Goal: Task Accomplishment & Management: Manage account settings

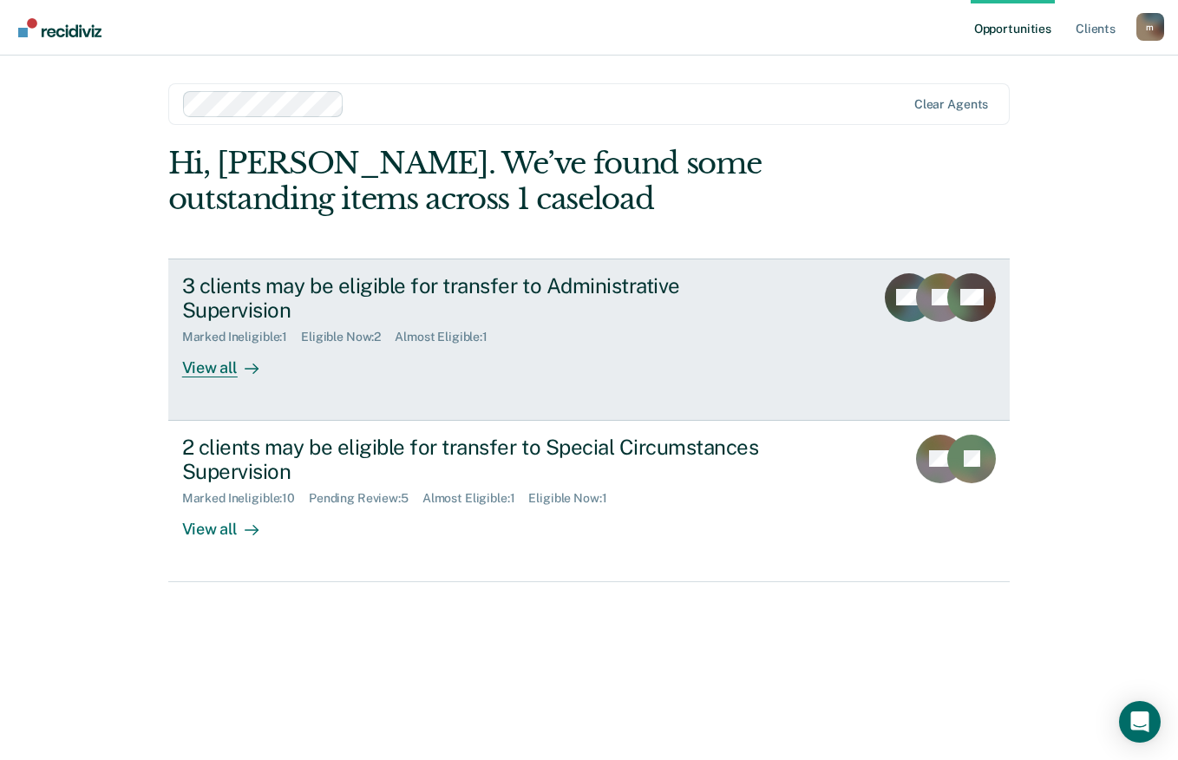
click at [550, 297] on div "3 clients may be eligible for transfer to Administrative Supervision" at bounding box center [486, 298] width 609 height 50
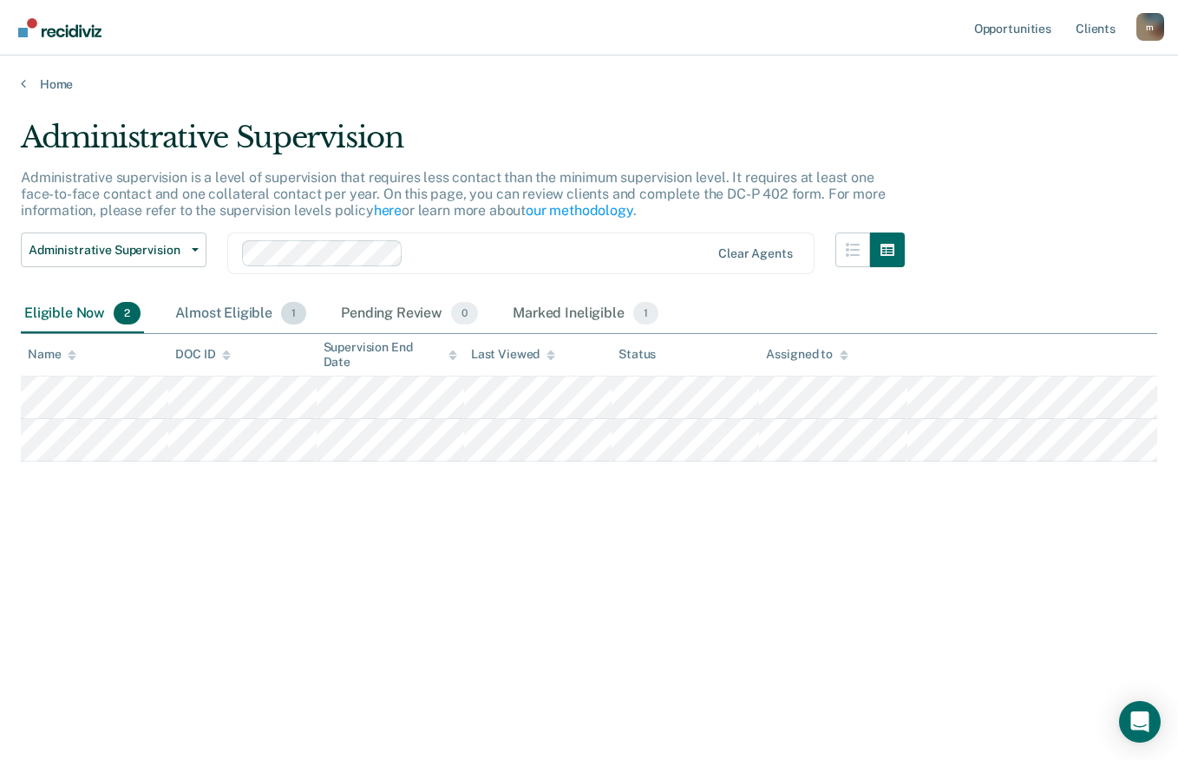
click at [252, 309] on div "Almost Eligible 1" at bounding box center [241, 314] width 138 height 38
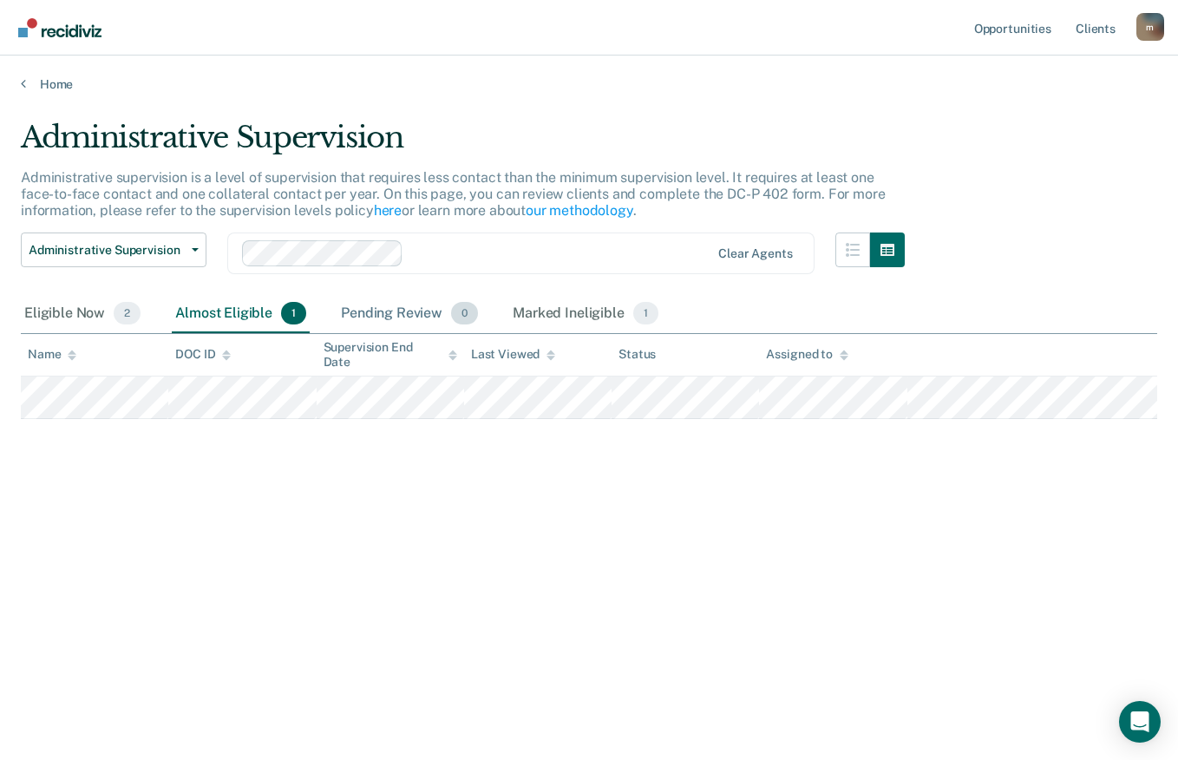
click at [427, 303] on div "Pending Review 0" at bounding box center [409, 314] width 144 height 38
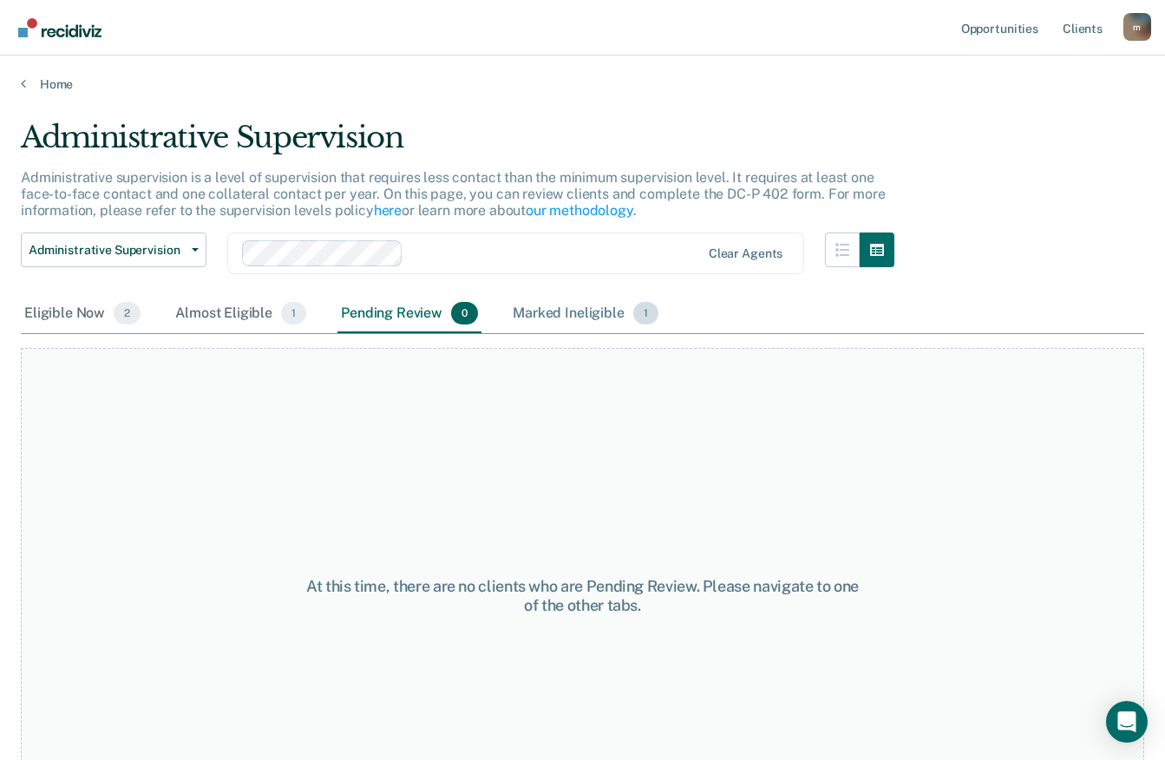
click at [575, 310] on div "Marked Ineligible 1" at bounding box center [585, 314] width 153 height 38
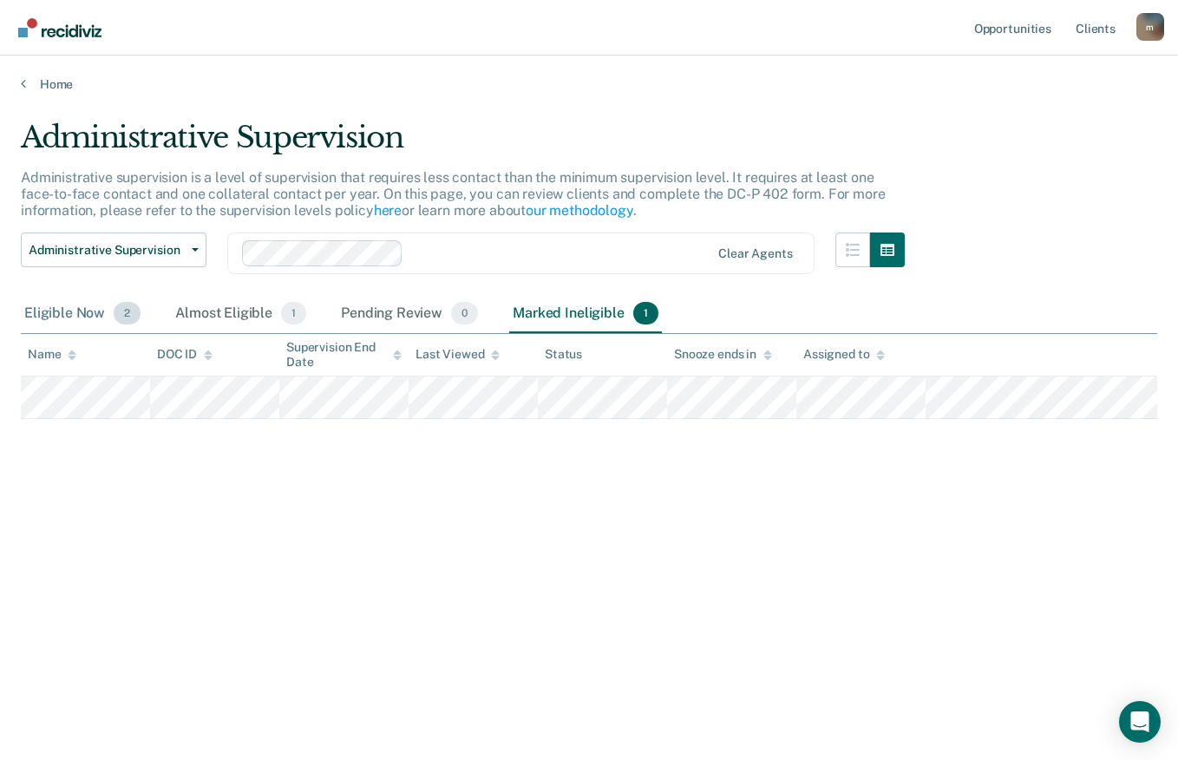
click at [89, 315] on div "Eligible Now 2" at bounding box center [82, 314] width 123 height 38
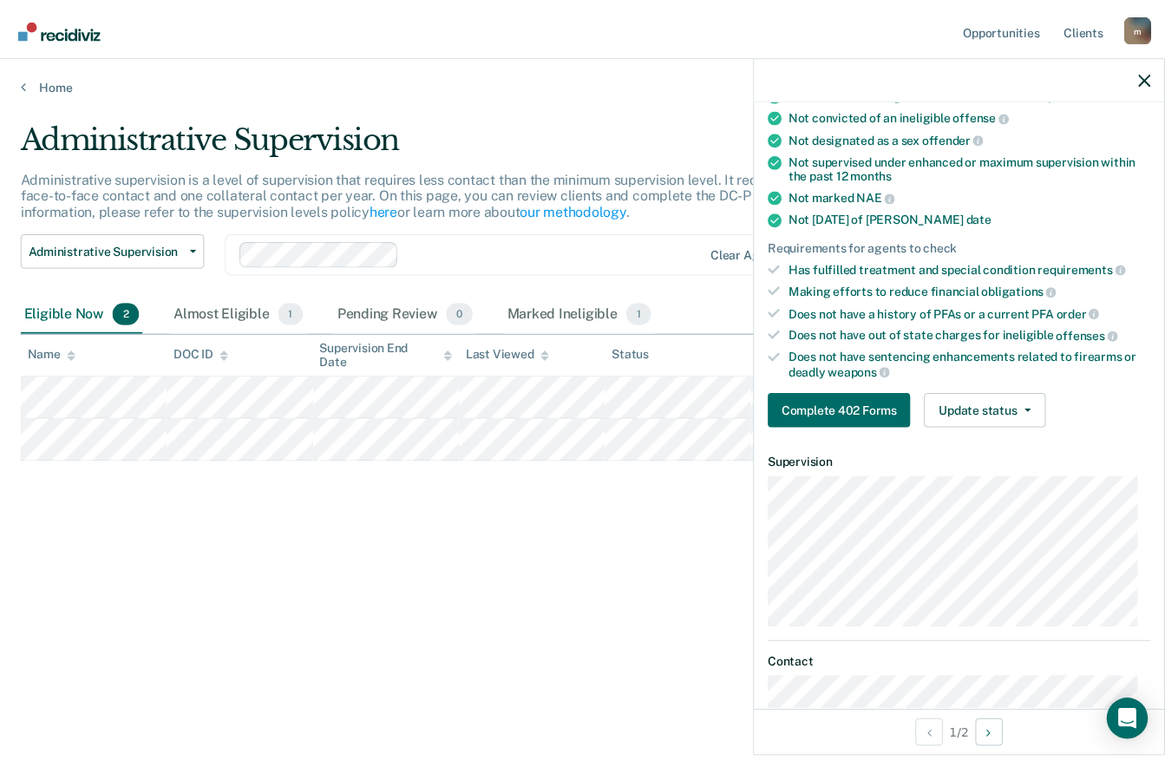
scroll to position [173, 0]
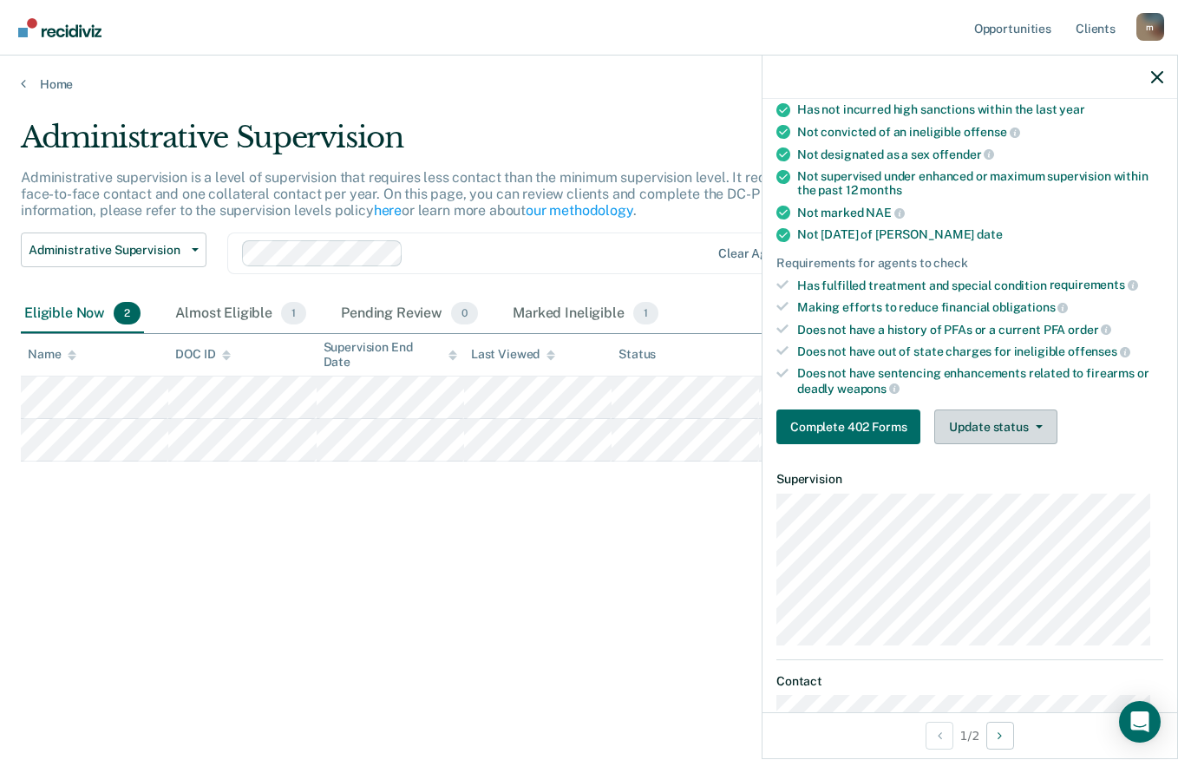
click at [1032, 425] on span "button" at bounding box center [1035, 426] width 14 height 3
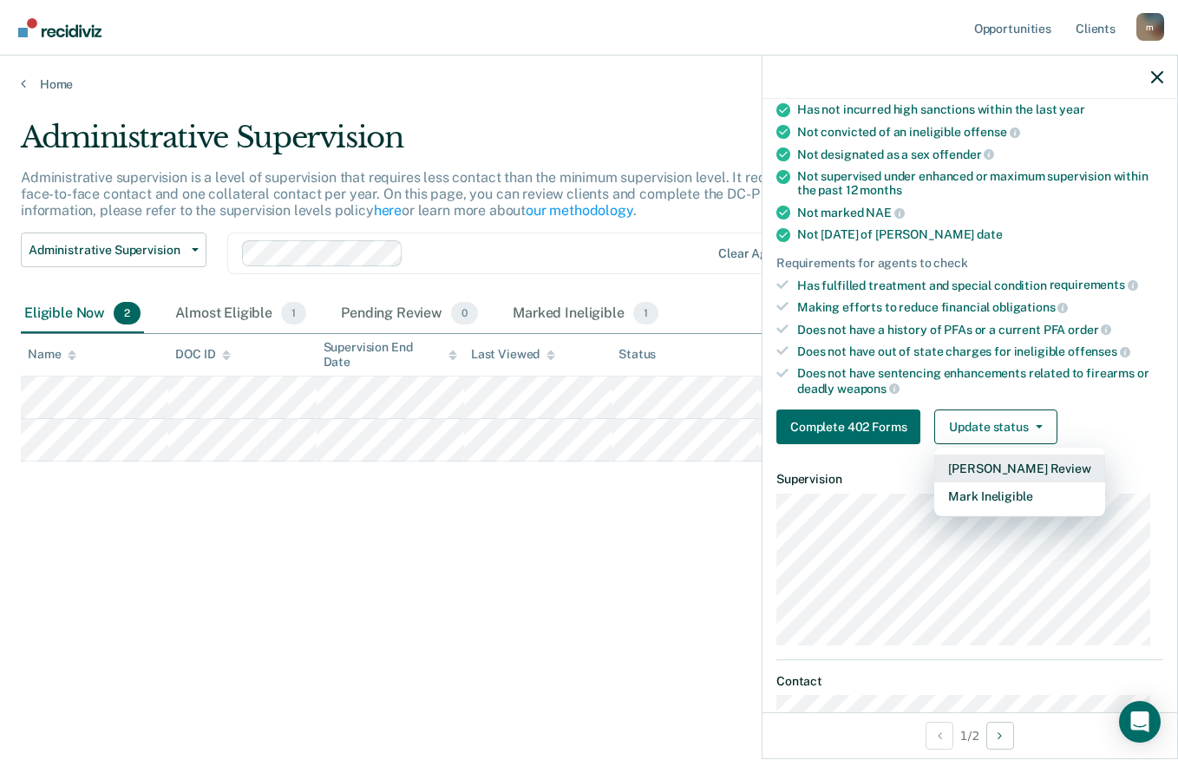
click at [1041, 460] on button "[PERSON_NAME] Review" at bounding box center [1019, 468] width 170 height 28
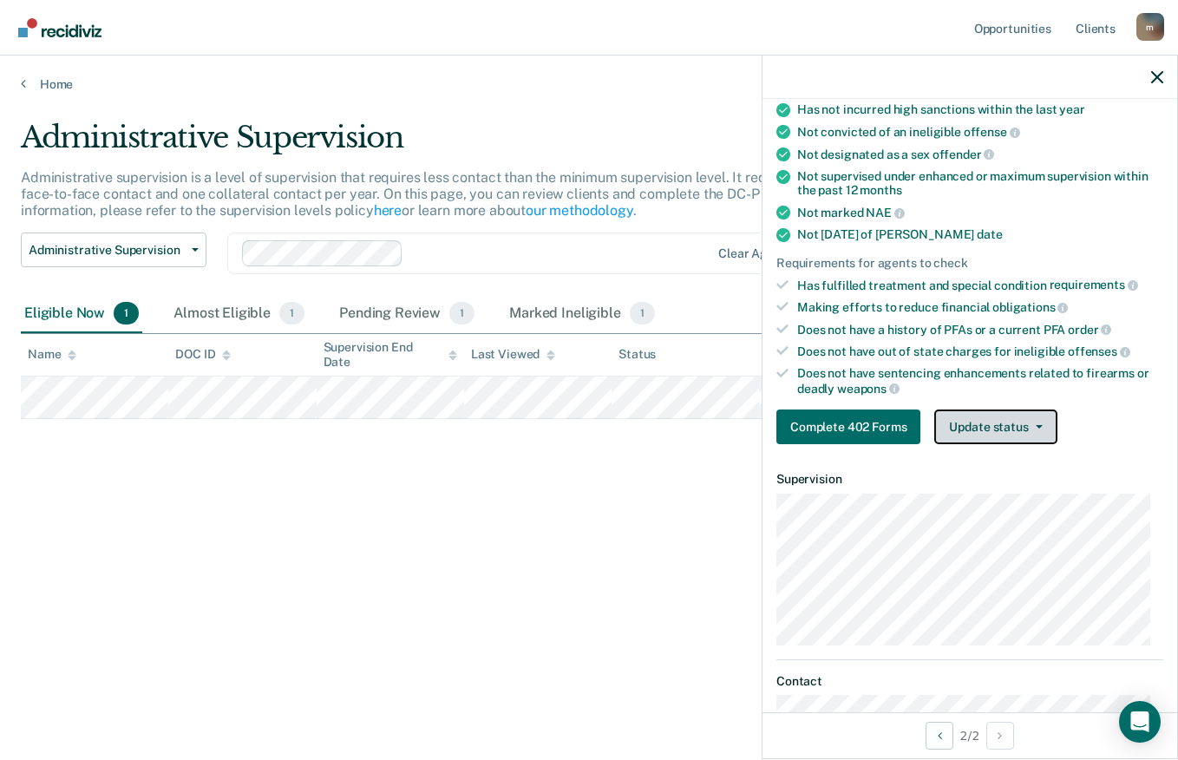
click at [1037, 426] on icon "button" at bounding box center [1038, 426] width 7 height 3
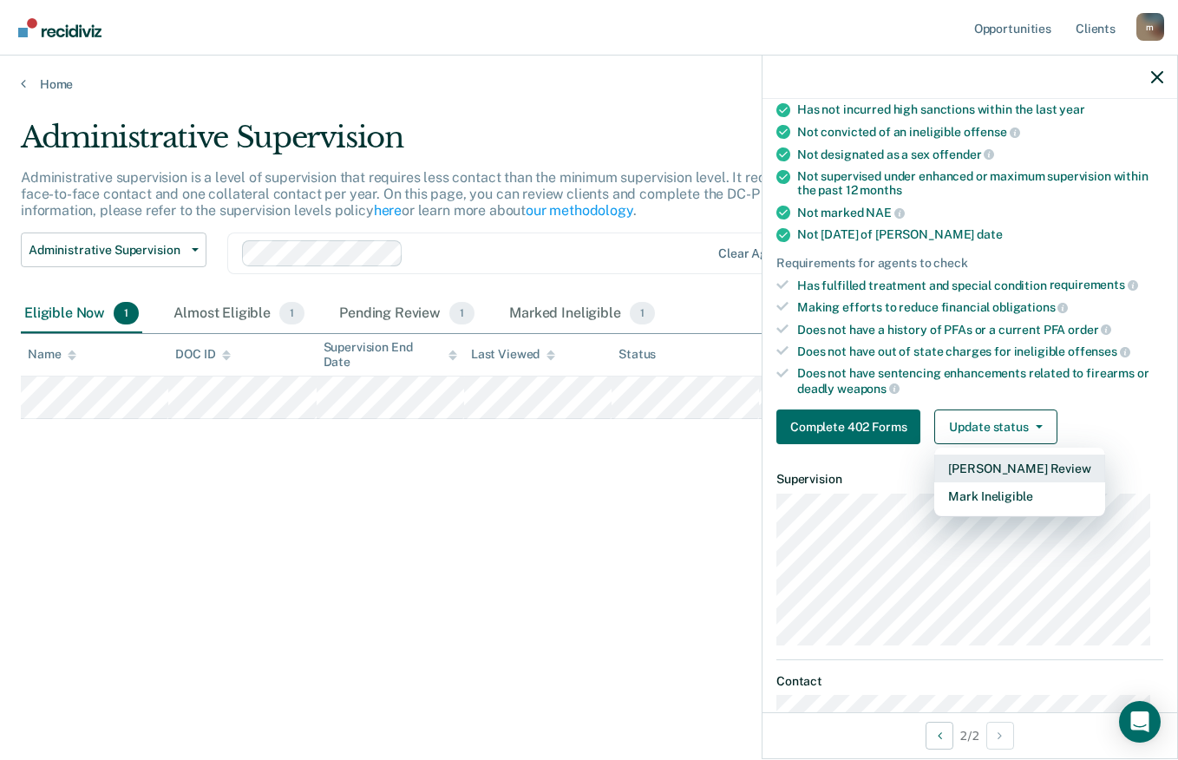
click at [1022, 459] on button "[PERSON_NAME] Review" at bounding box center [1019, 468] width 170 height 28
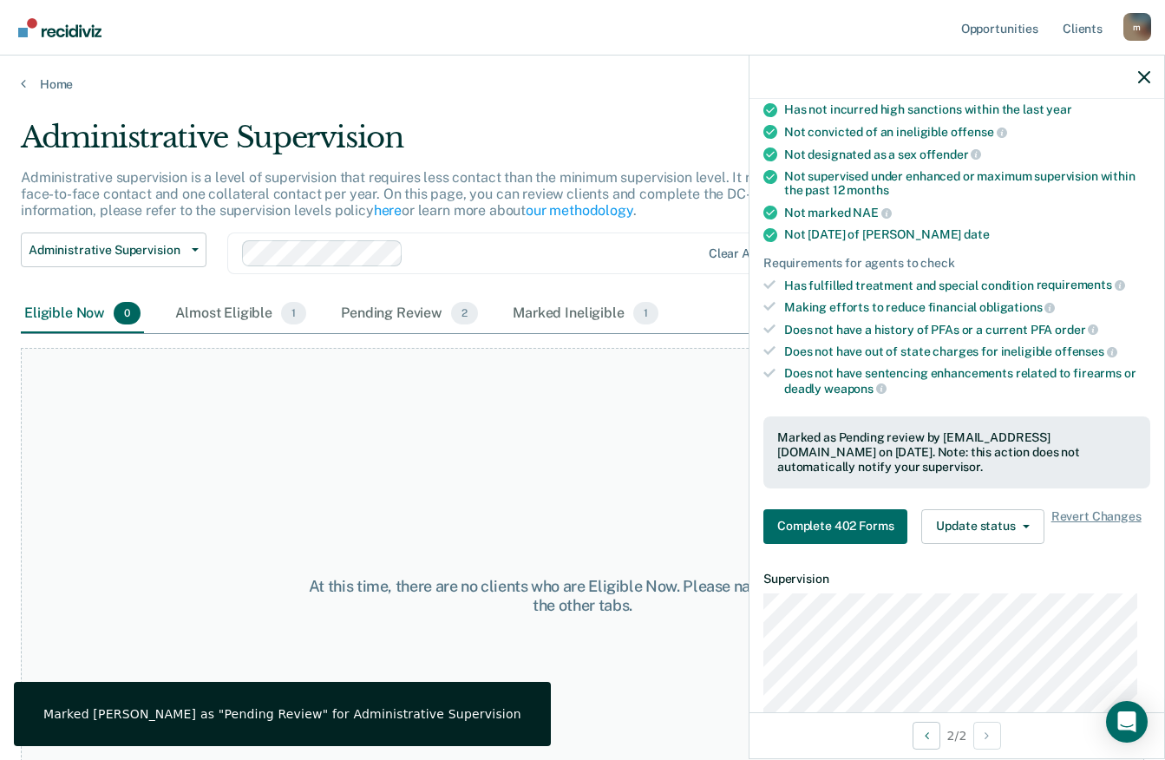
click at [55, 93] on main "Administrative Supervision Administrative supervision is a level of supervision…" at bounding box center [582, 423] width 1165 height 663
click at [67, 79] on link "Home" at bounding box center [582, 84] width 1123 height 16
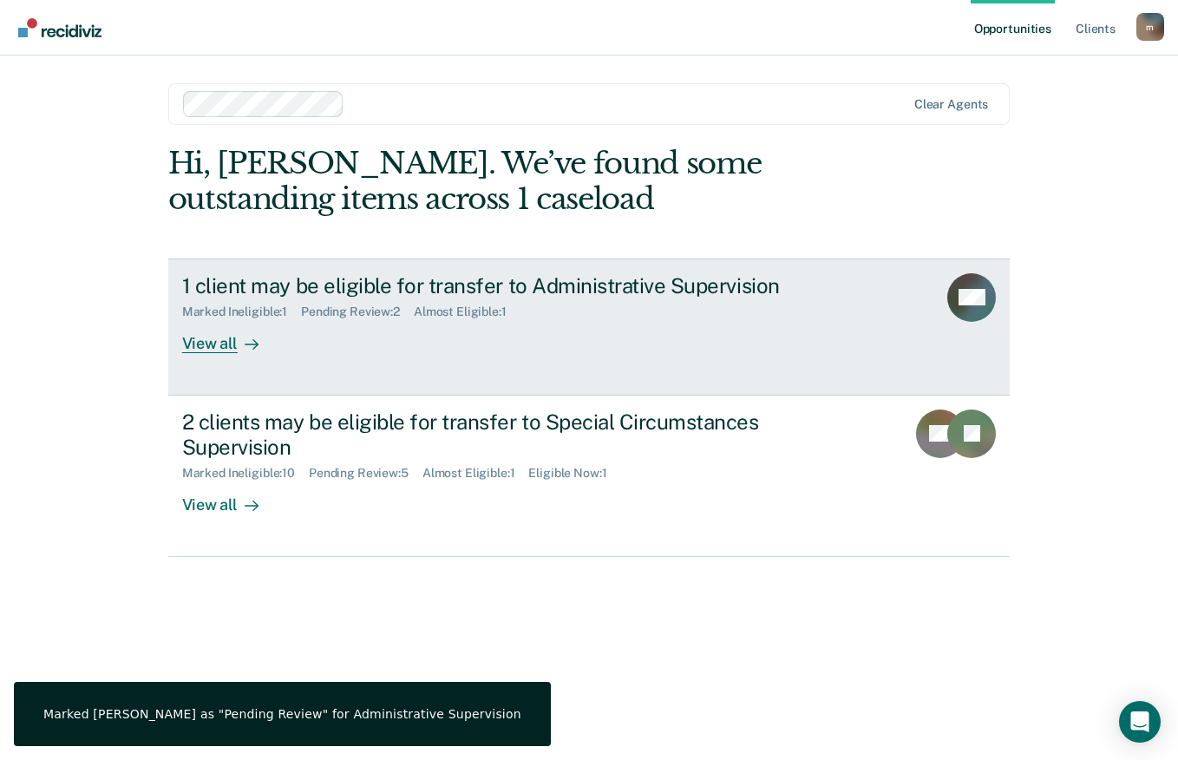
click at [461, 300] on div "Marked Ineligible : 1 Pending Review : 2 Almost Eligible : 1" at bounding box center [486, 308] width 609 height 22
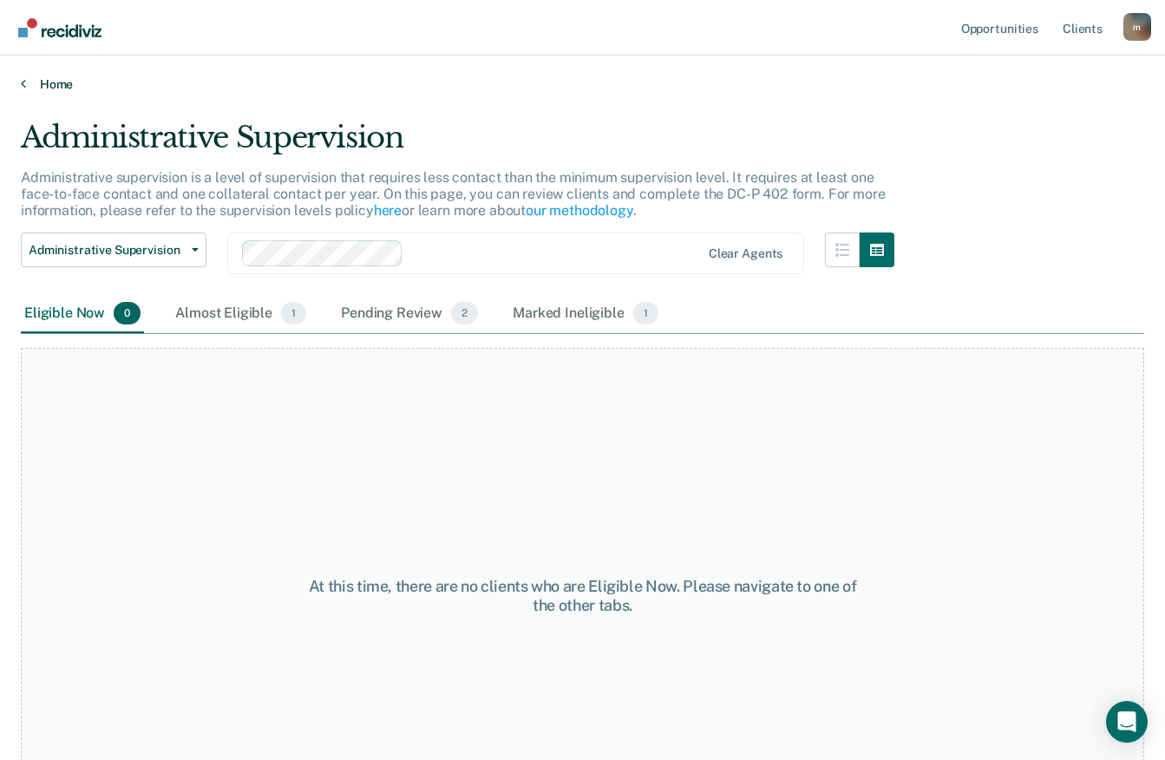
click at [46, 77] on link "Home" at bounding box center [582, 84] width 1123 height 16
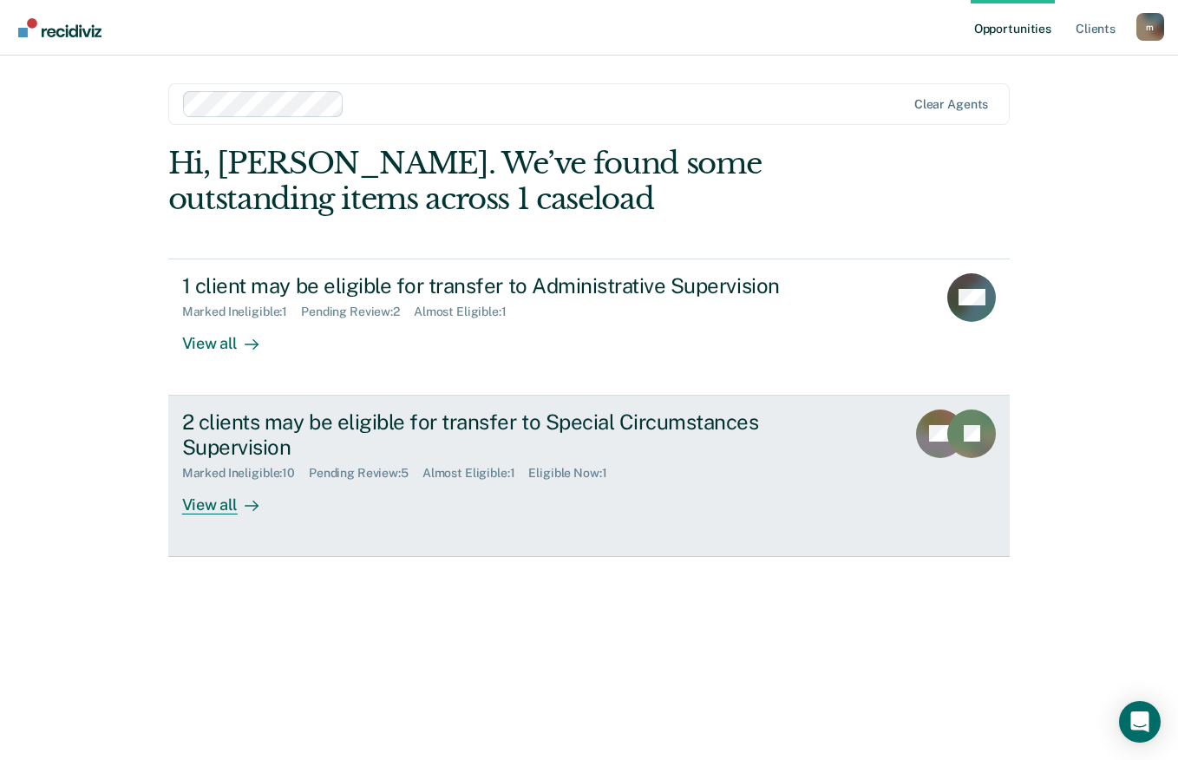
click at [343, 446] on div "2 clients may be eligible for transfer to Special Circumstances Supervision" at bounding box center [486, 434] width 609 height 50
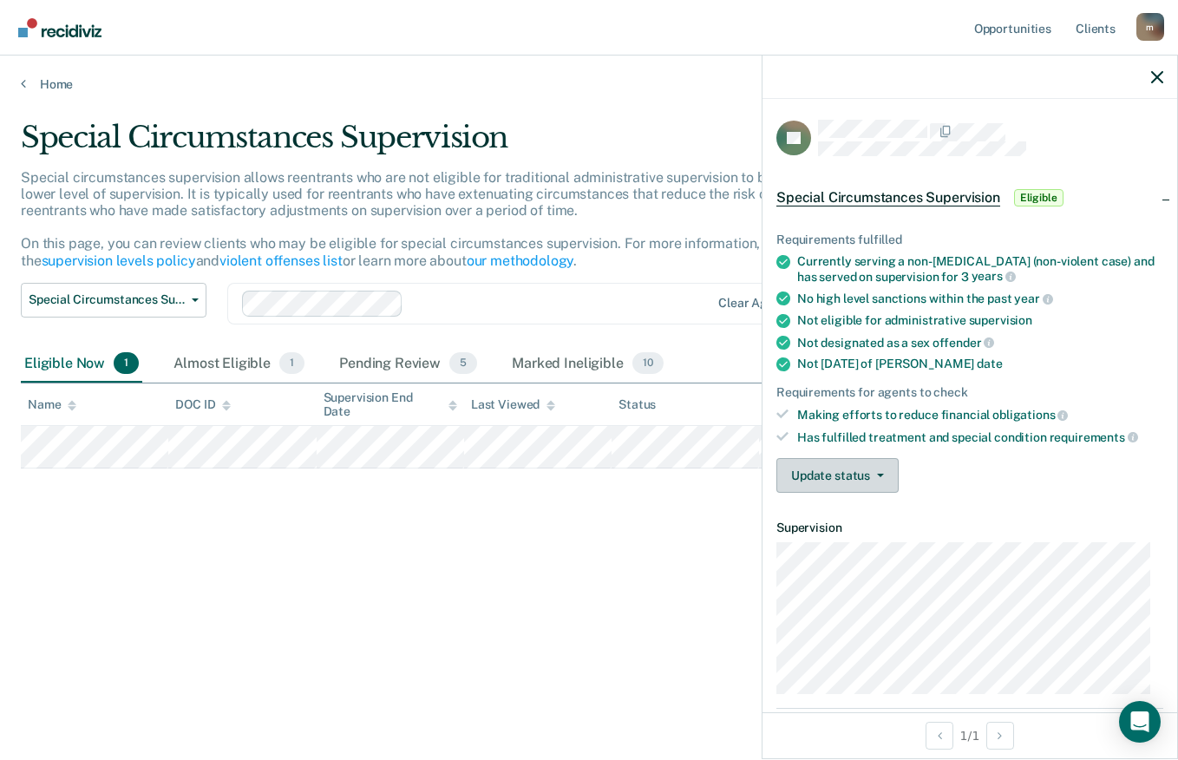
click at [872, 476] on button "Update status" at bounding box center [837, 475] width 122 height 35
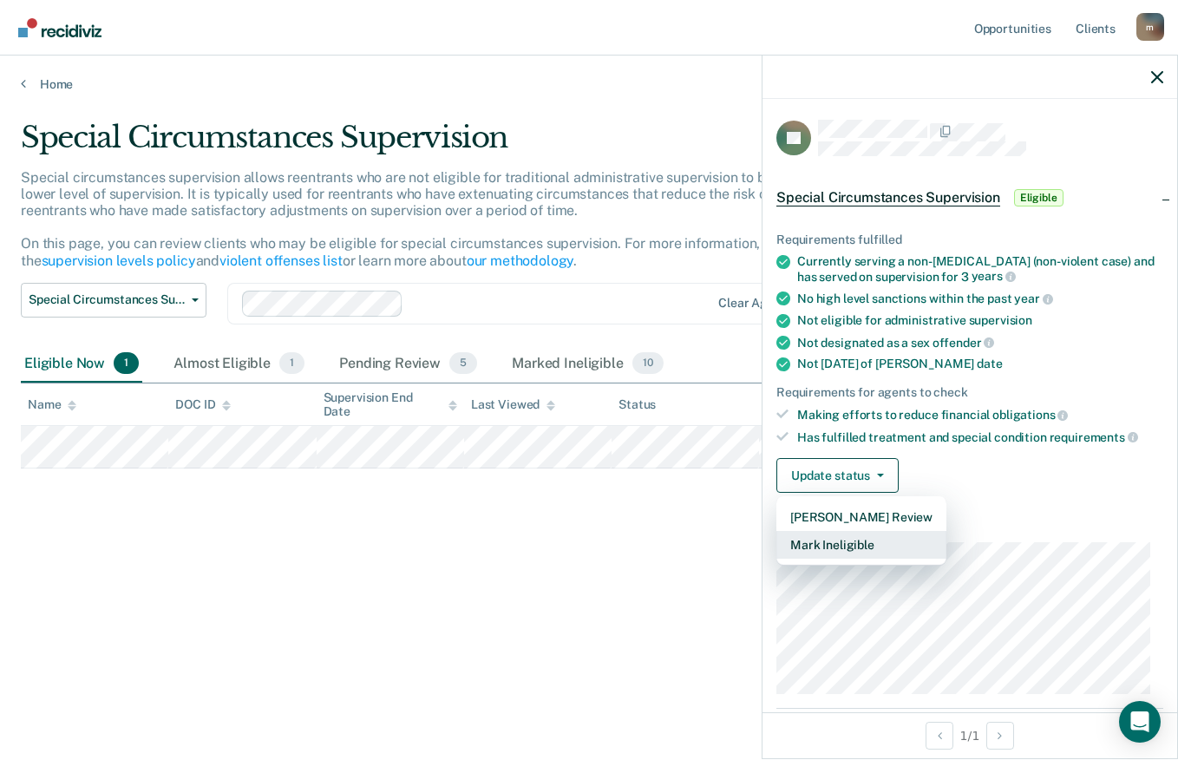
click at [871, 548] on button "Mark Ineligible" at bounding box center [861, 545] width 170 height 28
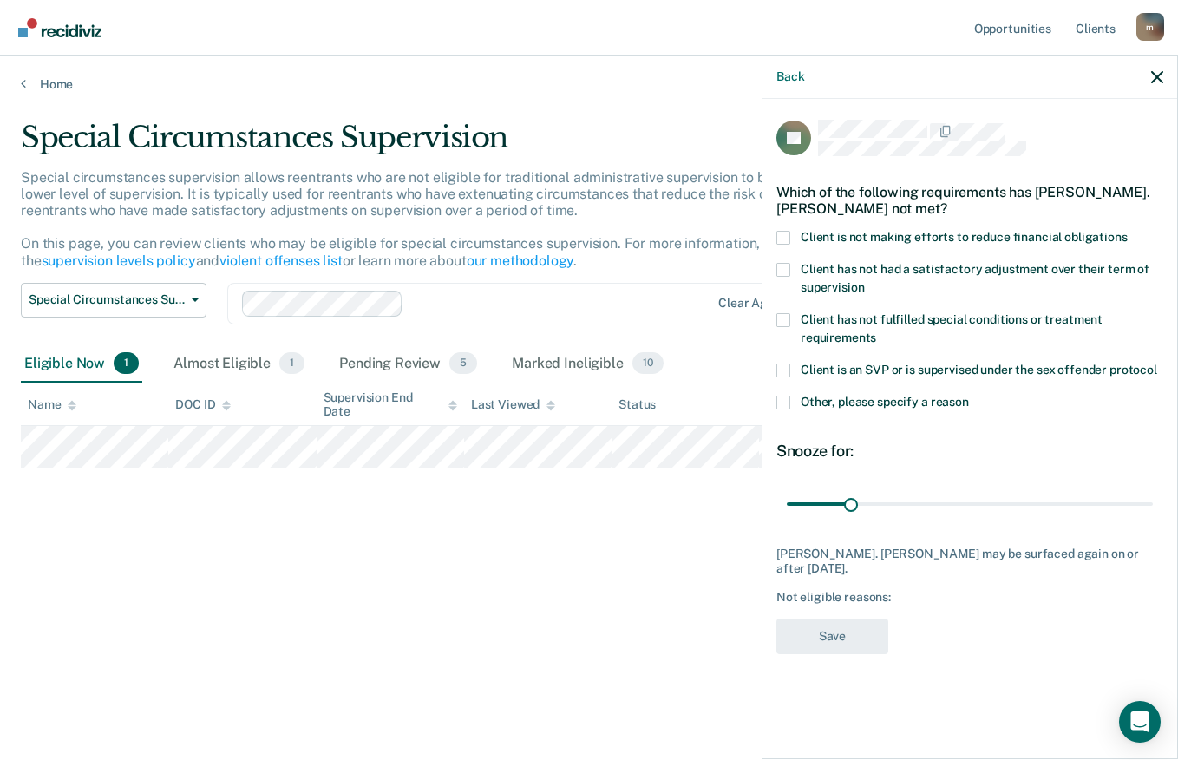
click at [782, 245] on label "Client is not making efforts to reduce financial obligations" at bounding box center [969, 240] width 387 height 18
click at [1127, 231] on input "Client is not making efforts to reduce financial obligations" at bounding box center [1127, 231] width 0 height 0
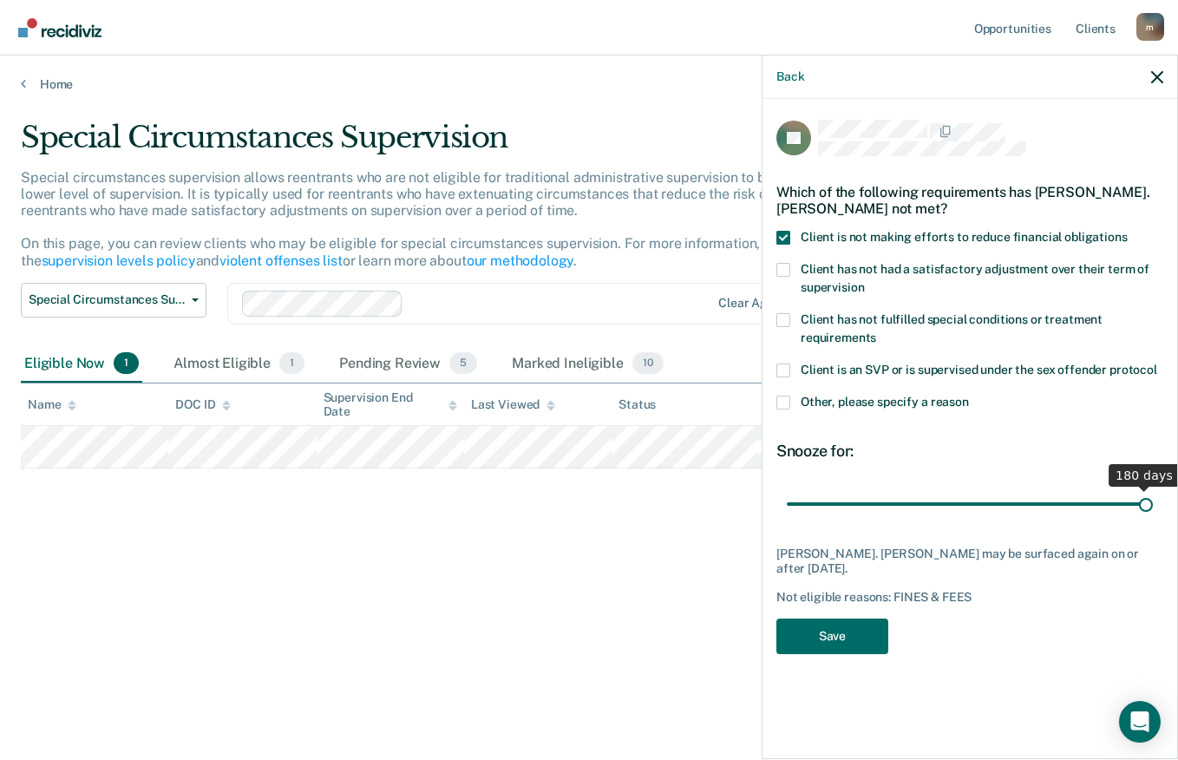
drag, startPoint x: 847, startPoint y: 509, endPoint x: 1179, endPoint y: 520, distance: 332.3
type input "180"
click at [1152, 519] on input "range" at bounding box center [970, 503] width 366 height 30
click at [842, 627] on button "Save" at bounding box center [832, 636] width 112 height 36
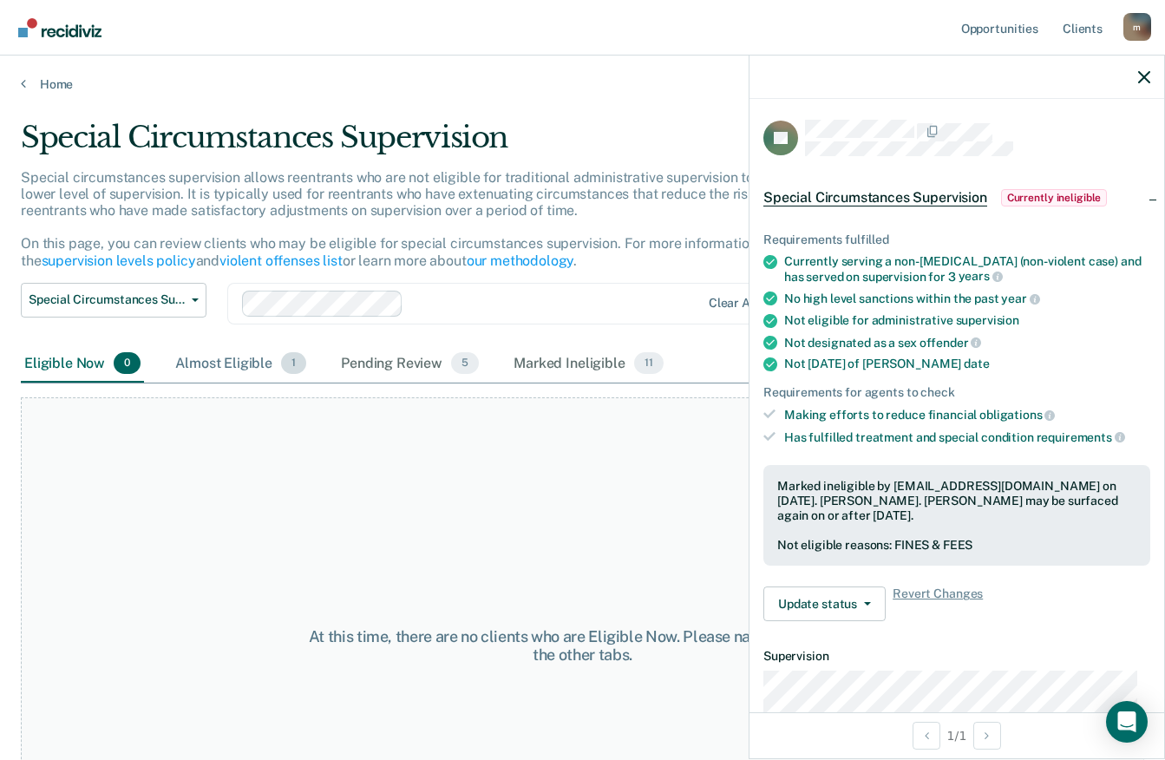
click at [268, 361] on div "Almost Eligible 1" at bounding box center [241, 364] width 138 height 38
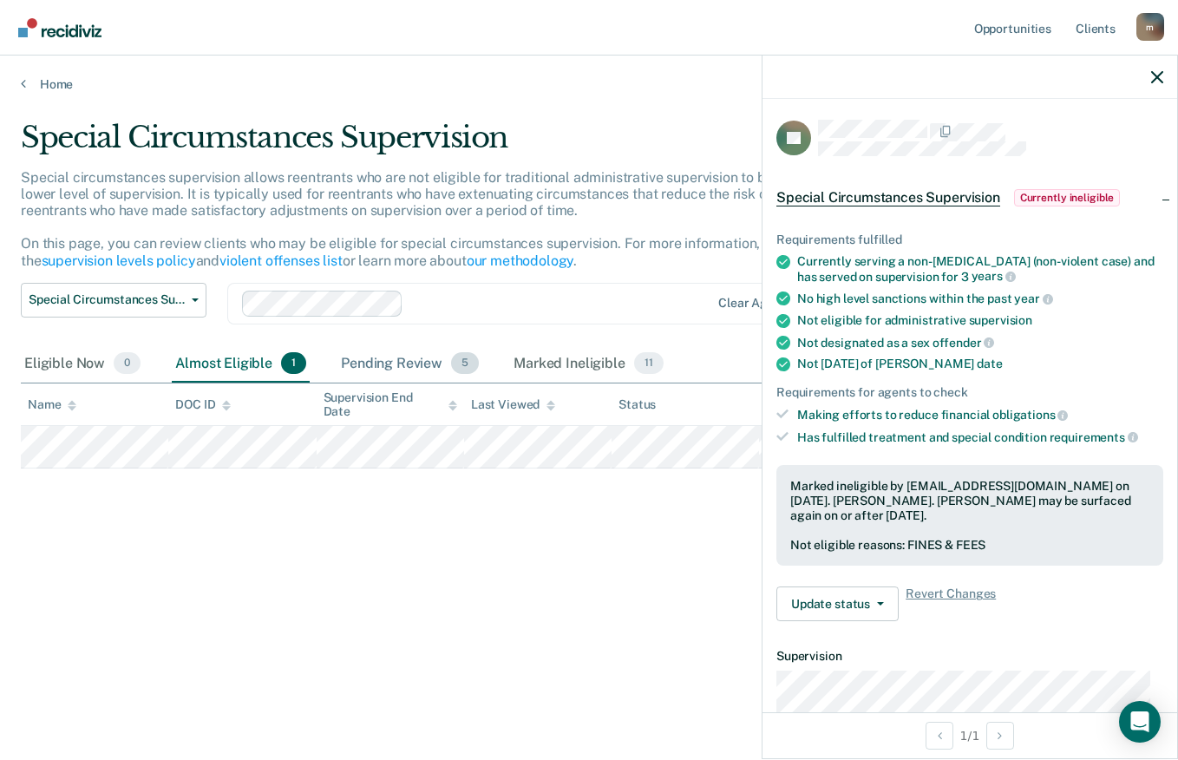
click at [419, 358] on div "Pending Review 5" at bounding box center [409, 364] width 145 height 38
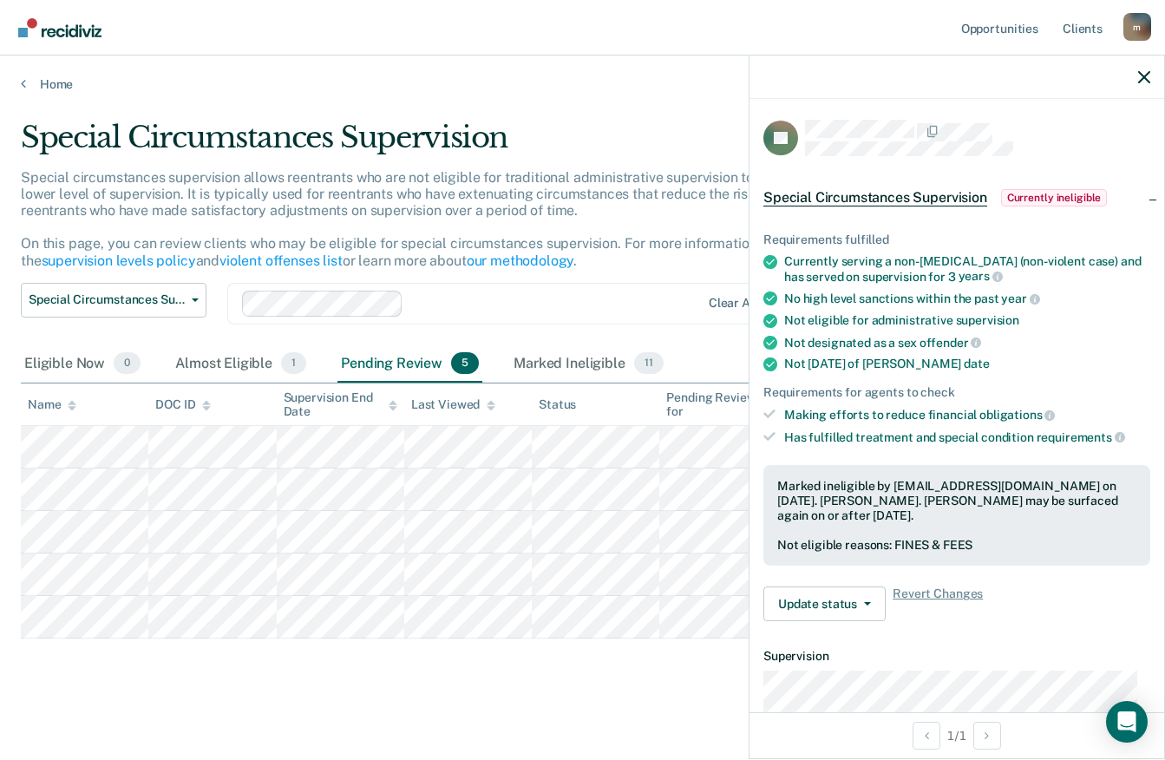
click at [242, 385] on th "DOC ID" at bounding box center [211, 404] width 127 height 42
click at [253, 340] on div "Special Circumstances Supervision Administrative Supervision Special Circumstan…" at bounding box center [457, 314] width 873 height 62
click at [260, 362] on div "Almost Eligible 1" at bounding box center [241, 364] width 138 height 38
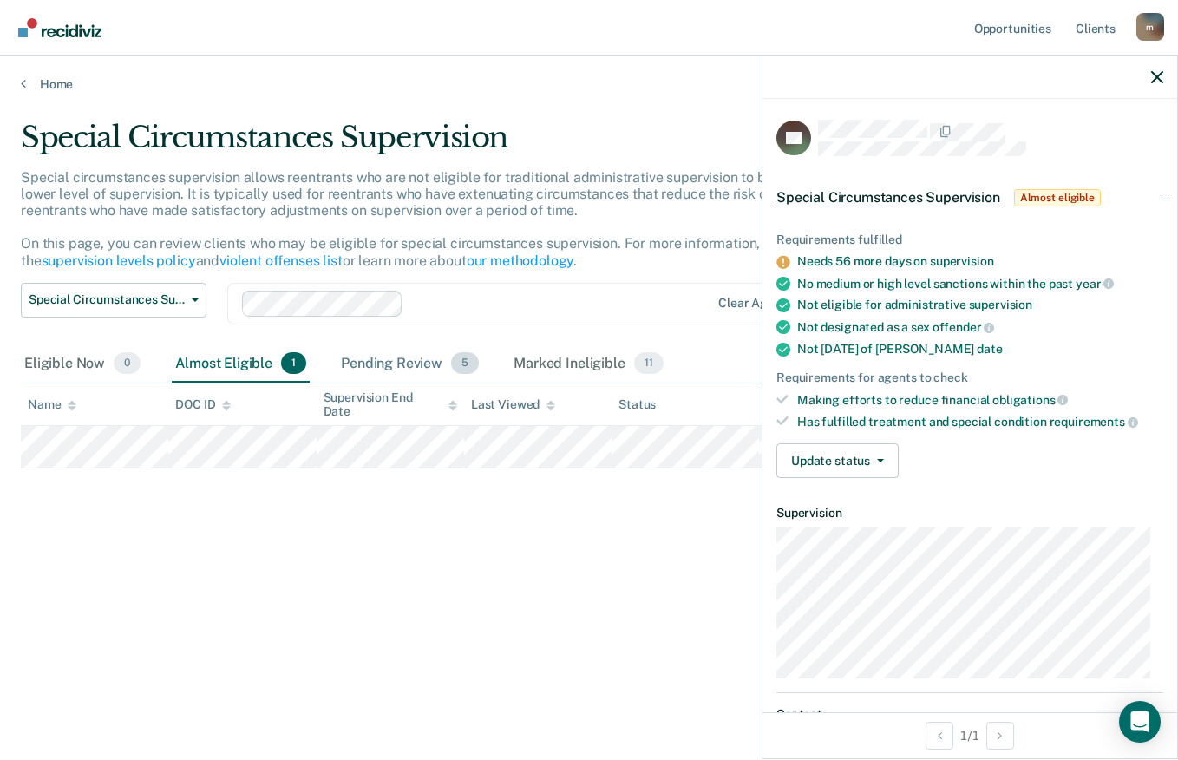
click at [400, 362] on div "Pending Review 5" at bounding box center [409, 364] width 145 height 38
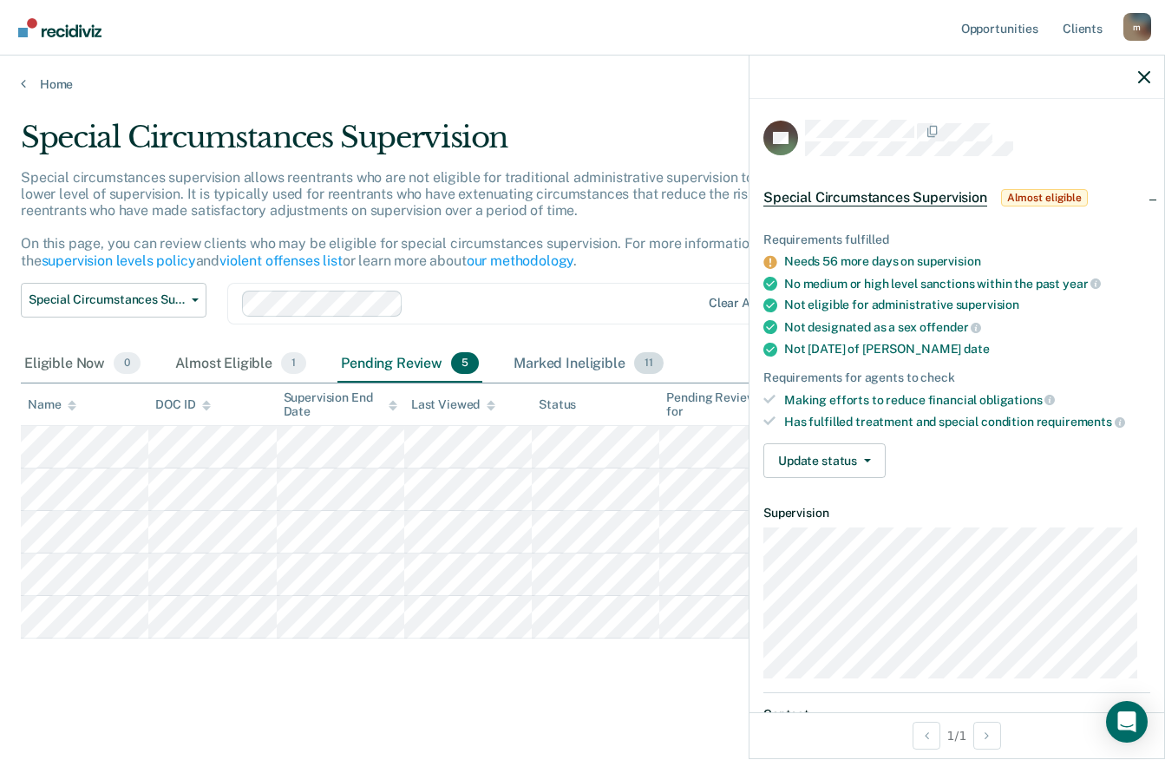
click at [578, 373] on div "Marked Ineligible 11" at bounding box center [588, 364] width 156 height 38
